Goal: Complete Application Form: Complete application form

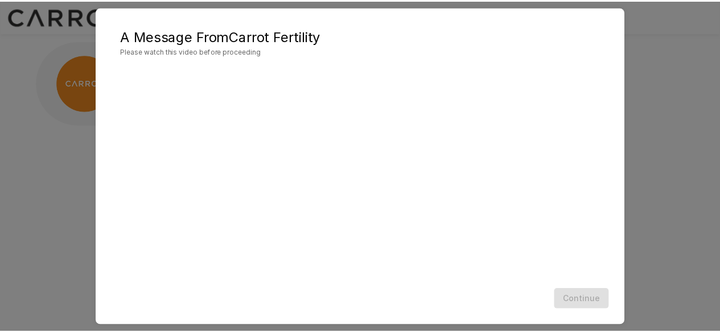
scroll to position [60, 0]
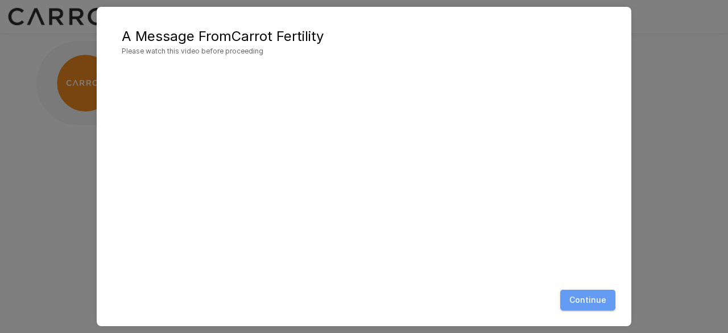
drag, startPoint x: 583, startPoint y: 298, endPoint x: 593, endPoint y: 295, distance: 10.6
click at [583, 298] on button "Continue" at bounding box center [587, 300] width 55 height 21
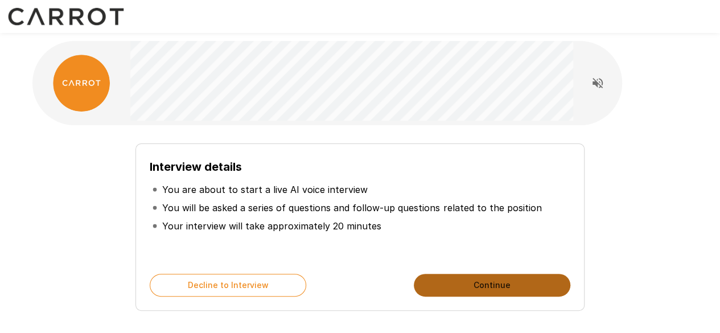
click at [500, 290] on button "Continue" at bounding box center [492, 285] width 156 height 23
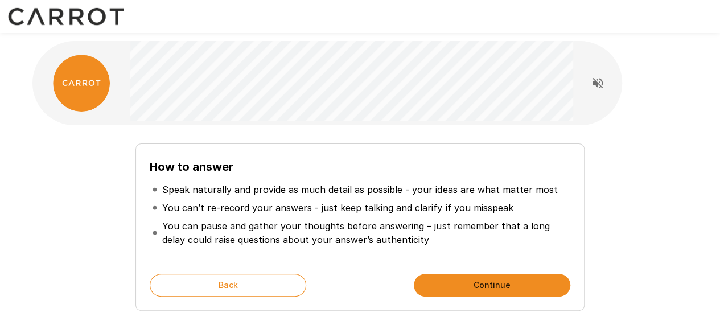
click at [492, 285] on button "Continue" at bounding box center [492, 285] width 156 height 23
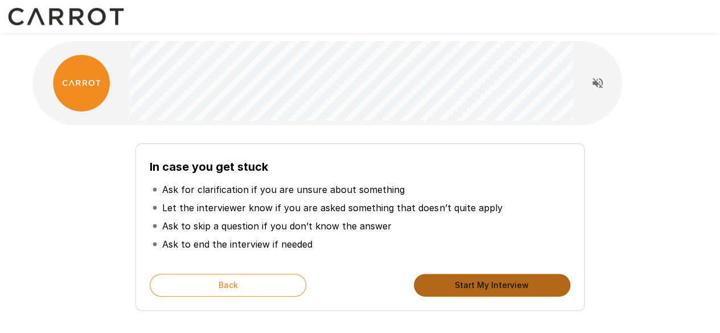
click at [469, 286] on button "Start My Interview" at bounding box center [492, 285] width 156 height 23
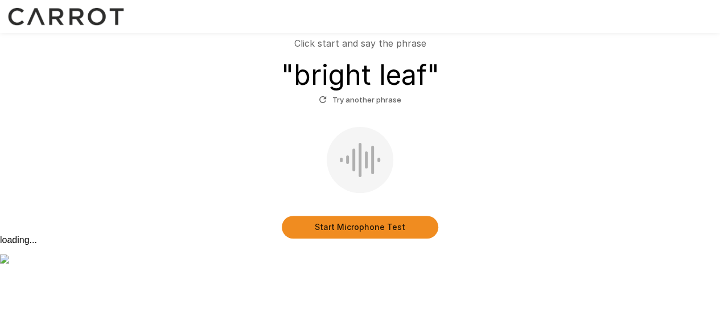
scroll to position [108, 0]
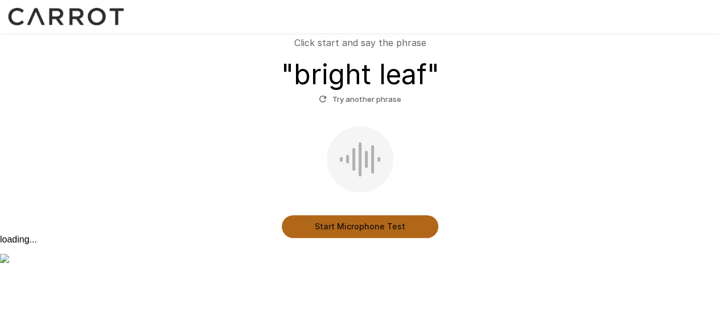
click at [367, 225] on button "Start Microphone Test" at bounding box center [360, 226] width 156 height 23
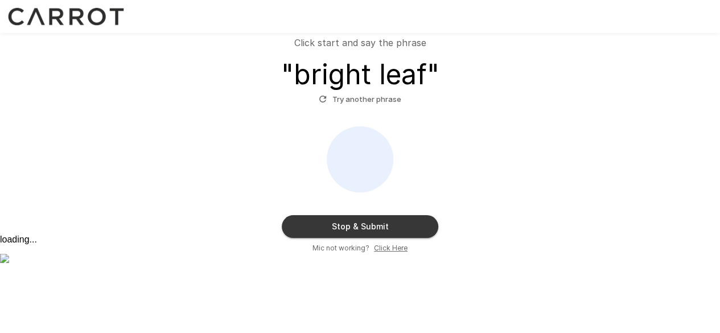
click at [373, 229] on button "Stop & Submit" at bounding box center [360, 226] width 156 height 23
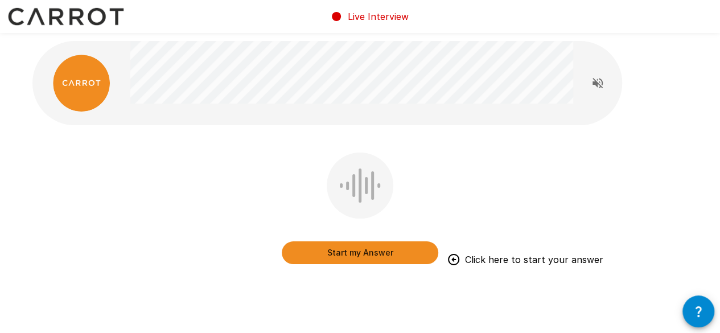
click at [365, 253] on button "Start my Answer" at bounding box center [360, 252] width 156 height 23
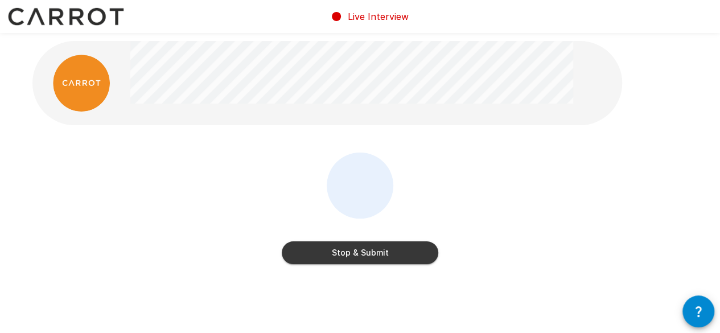
click at [380, 258] on button "Stop & Submit" at bounding box center [360, 252] width 156 height 23
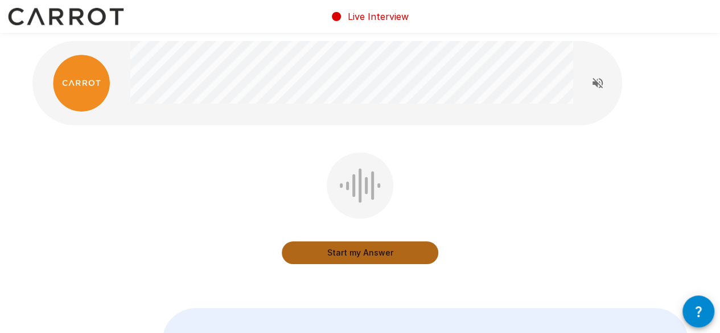
click at [361, 251] on button "Start my Answer" at bounding box center [360, 252] width 156 height 23
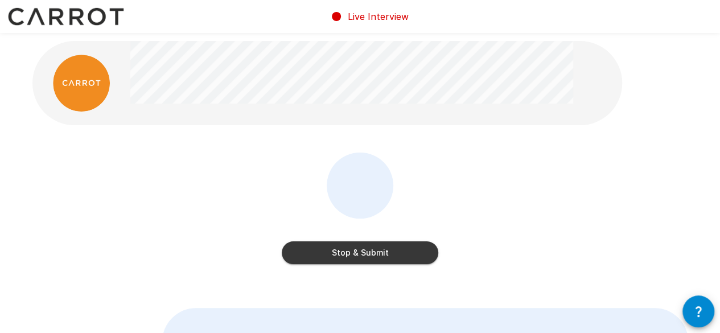
click at [394, 255] on button "Stop & Submit" at bounding box center [360, 252] width 156 height 23
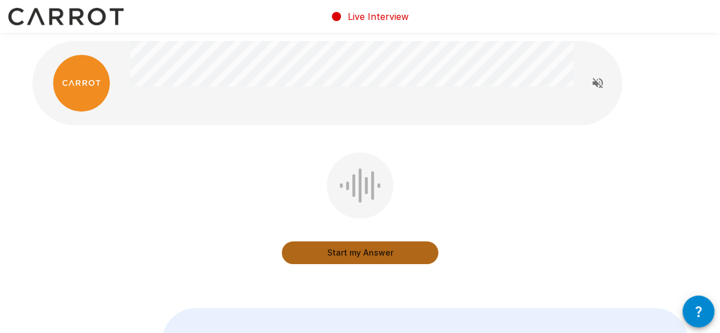
click at [381, 255] on button "Start my Answer" at bounding box center [360, 252] width 156 height 23
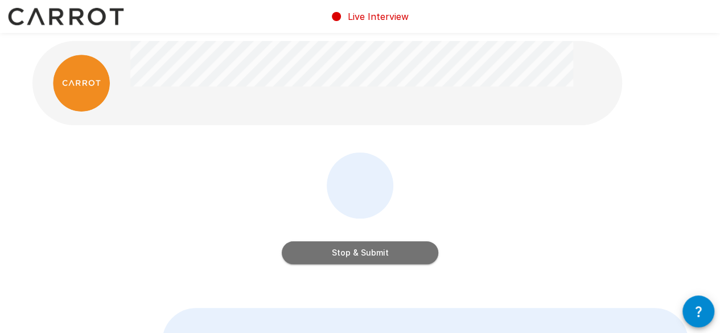
click at [389, 252] on button "Stop & Submit" at bounding box center [360, 252] width 156 height 23
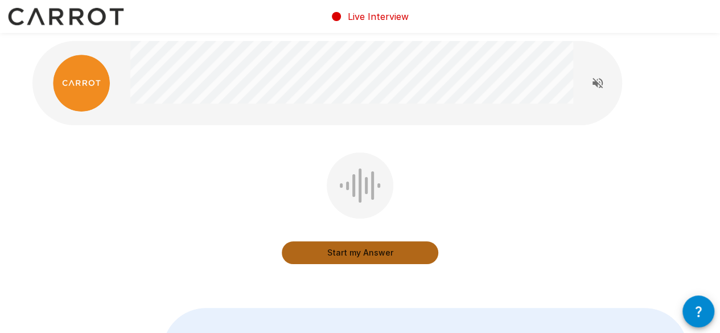
click at [355, 253] on button "Start my Answer" at bounding box center [360, 252] width 156 height 23
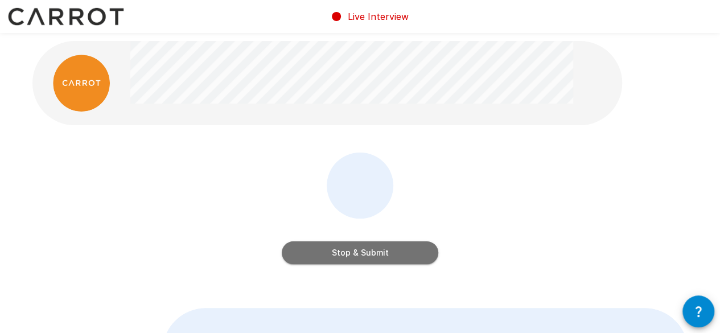
click at [380, 252] on button "Stop & Submit" at bounding box center [360, 252] width 156 height 23
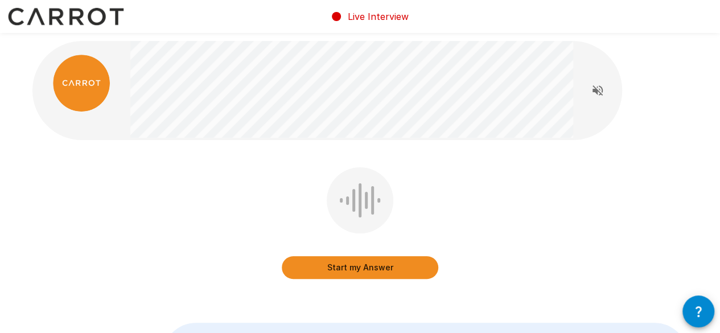
click at [360, 269] on button "Start my Answer" at bounding box center [360, 267] width 156 height 23
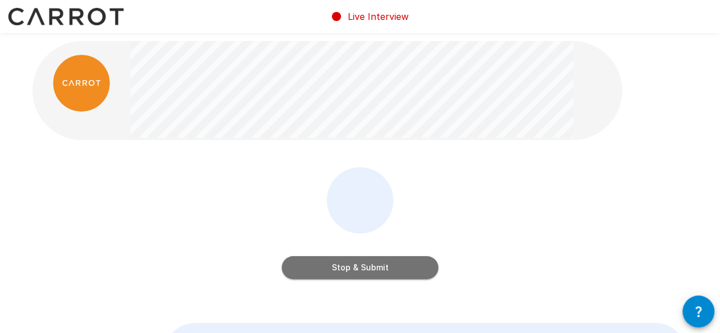
click at [391, 267] on button "Stop & Submit" at bounding box center [360, 267] width 156 height 23
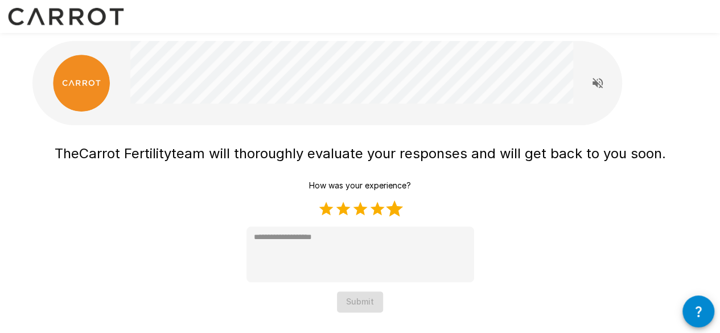
click at [394, 209] on label "5 Stars" at bounding box center [394, 208] width 17 height 17
type textarea "*"
click at [360, 303] on button "Submit" at bounding box center [360, 301] width 46 height 21
